Goal: Complete application form

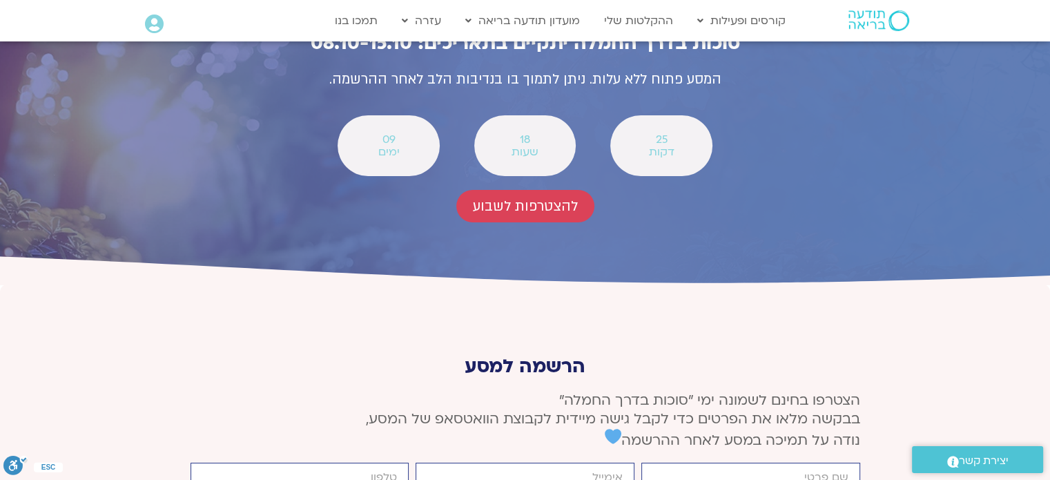
scroll to position [5109, 0]
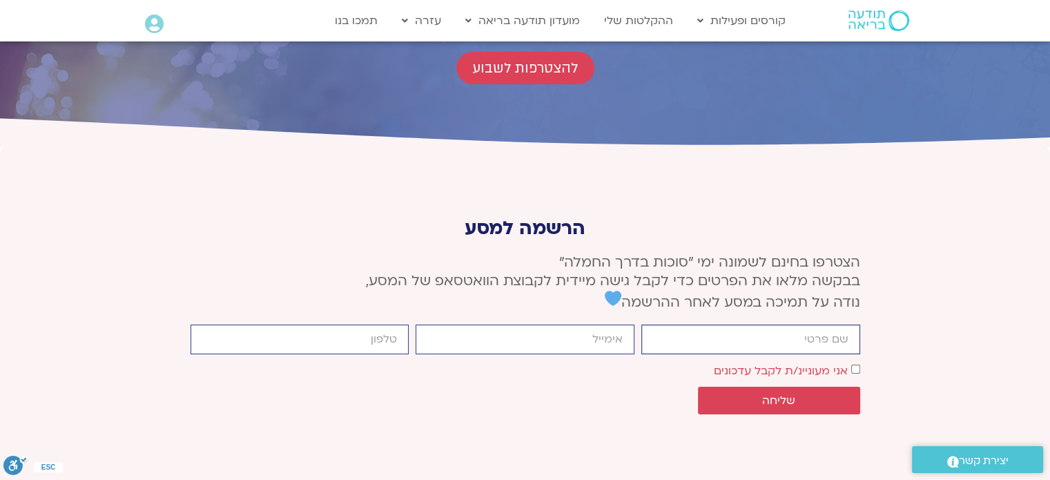
click at [722, 324] on input "firstname" at bounding box center [750, 339] width 219 height 30
type input "t"
type input "в"
type input "[PERSON_NAME]"
click at [626, 324] on input "email" at bounding box center [525, 339] width 219 height 30
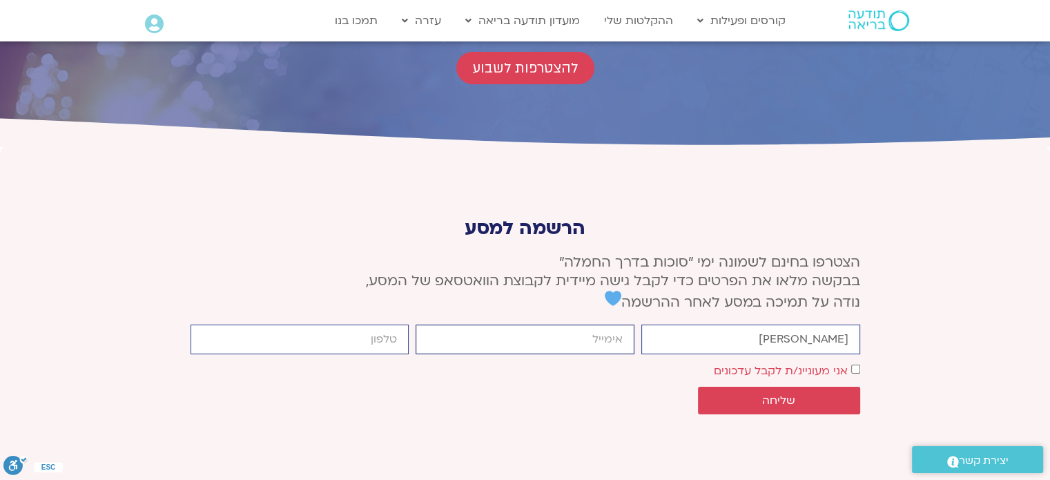
type input "d"
type input "[EMAIL_ADDRESS][DOMAIN_NAME]"
click at [353, 324] on input "cellphone" at bounding box center [300, 339] width 219 height 30
type input "0547974732"
click at [856, 361] on span "אני מעוניינ/ת לקבל עדכונים" at bounding box center [787, 370] width 146 height 19
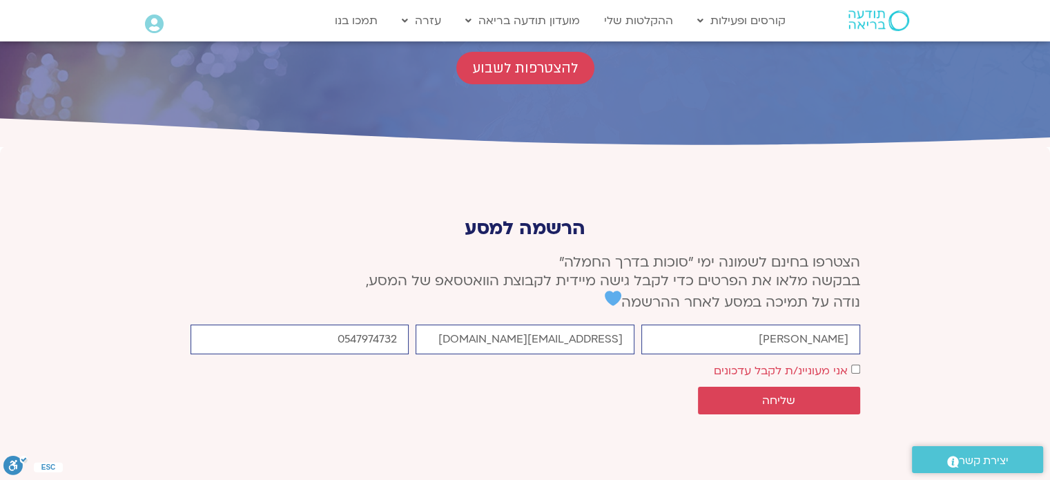
click at [854, 361] on span "אני מעוניינ/ת לקבל עדכונים" at bounding box center [787, 370] width 146 height 19
click at [849, 361] on span "אני מעוניינ/ת לקבל עדכונים" at bounding box center [787, 370] width 146 height 19
click at [840, 387] on button "שליחה" at bounding box center [779, 401] width 162 height 28
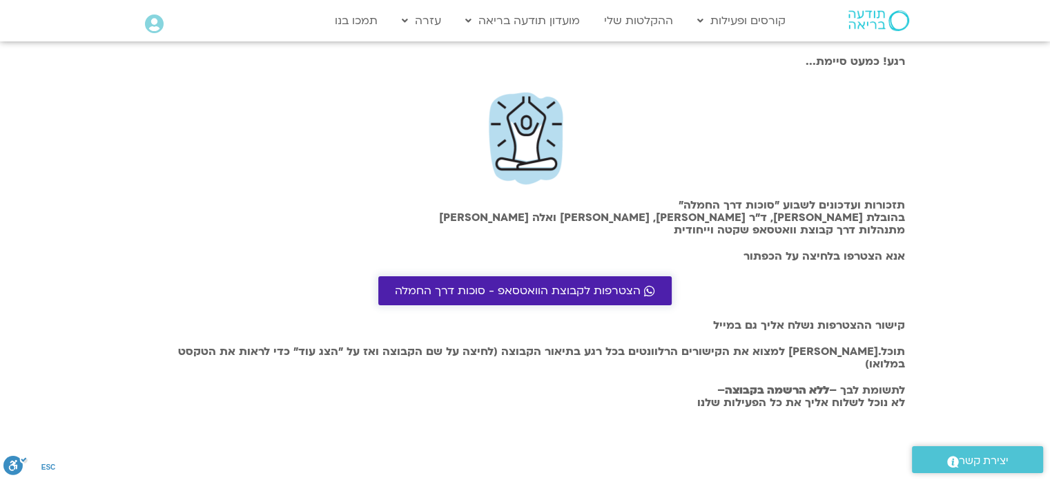
click at [641, 287] on span "הצטרפות לקבוצת הוואטסאפ - סוכות דרך החמלה" at bounding box center [518, 290] width 246 height 12
